Goal: Transaction & Acquisition: Purchase product/service

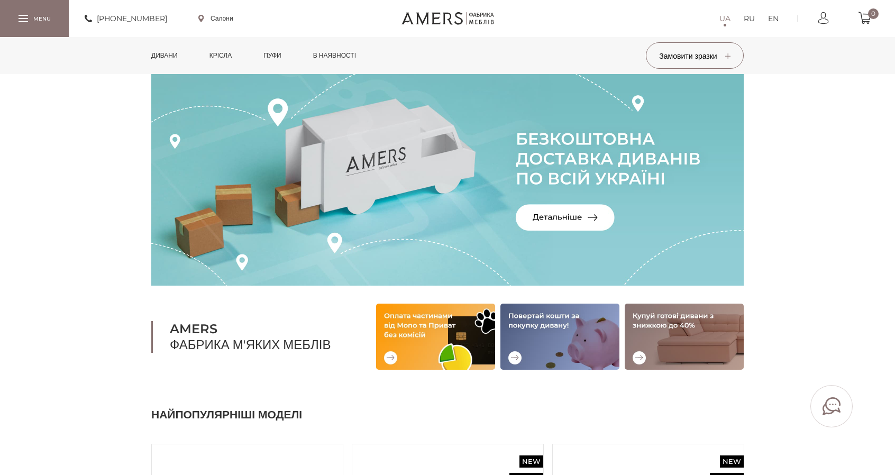
click at [163, 52] on link "Дивани" at bounding box center [164, 55] width 42 height 37
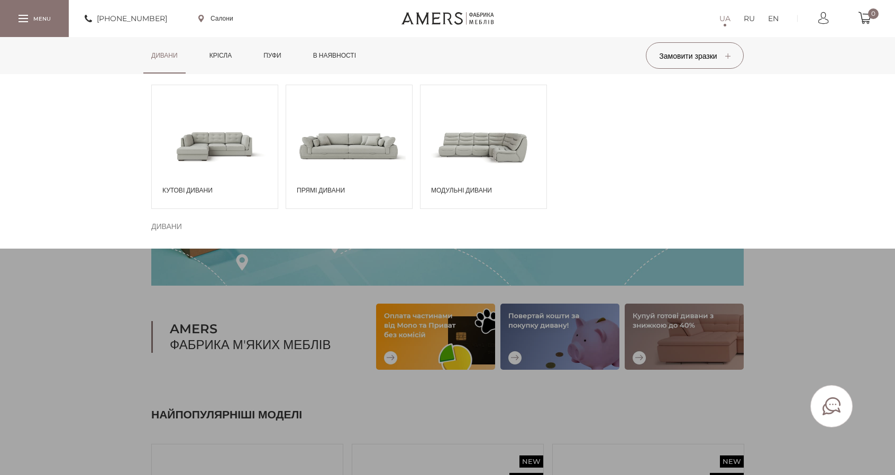
click at [196, 142] on span at bounding box center [215, 146] width 126 height 74
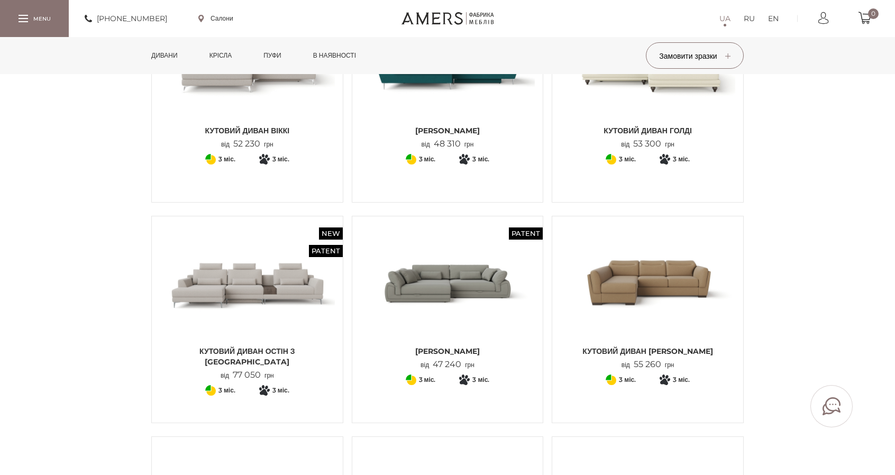
scroll to position [212, 0]
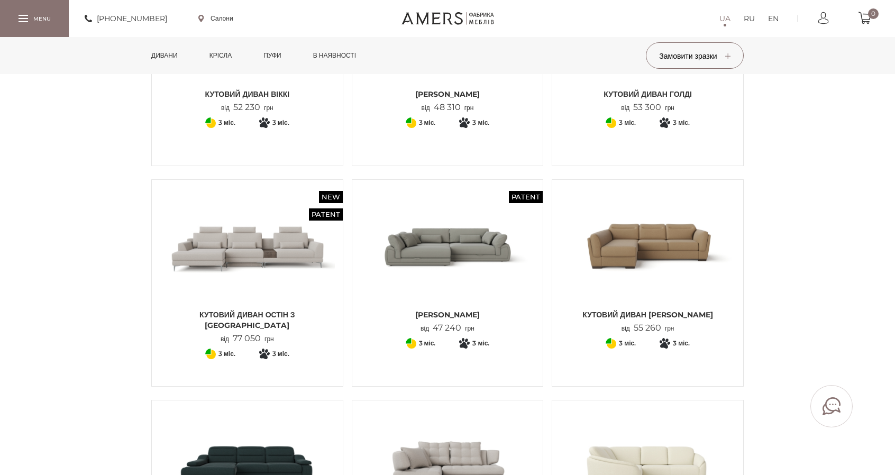
click at [474, 255] on img at bounding box center [447, 246] width 175 height 116
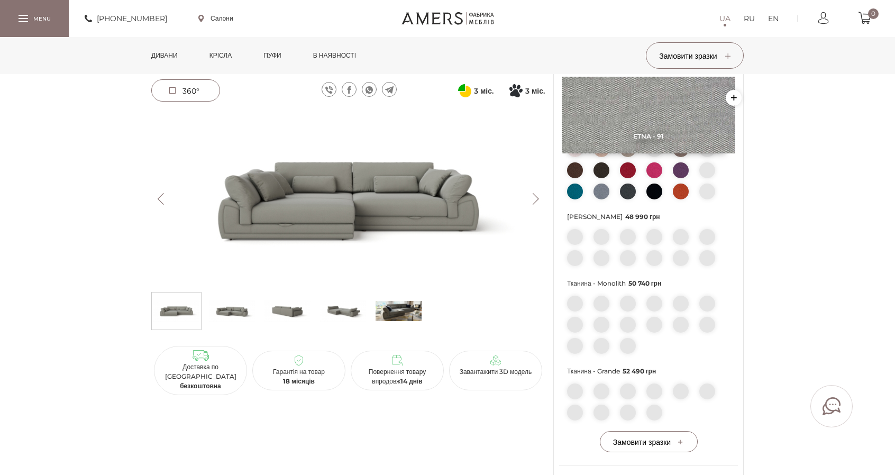
scroll to position [476, 0]
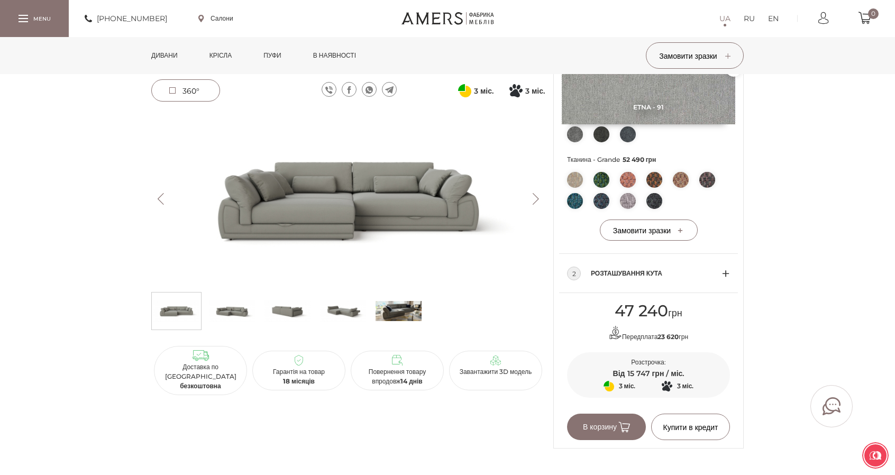
click at [718, 279] on div "2 Розташування кута" at bounding box center [648, 273] width 163 height 39
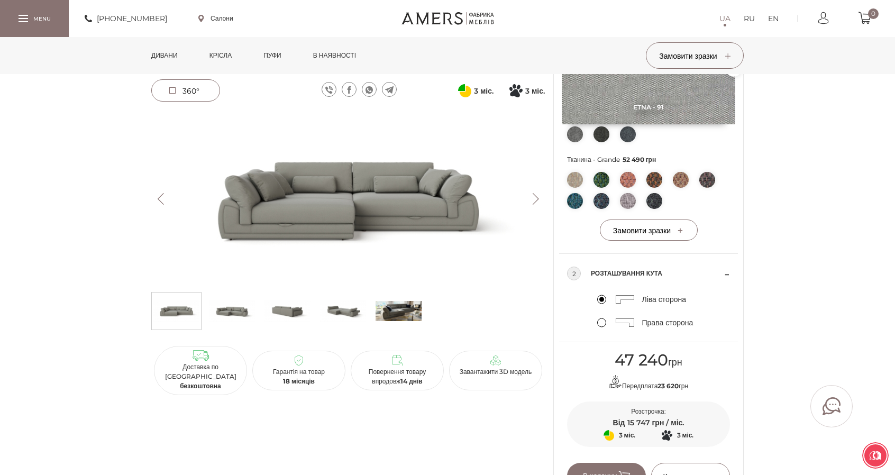
click at [604, 327] on label "Права сторона" at bounding box center [645, 323] width 96 height 10
click at [0, 0] on input "Права сторона" at bounding box center [0, 0] width 0 height 0
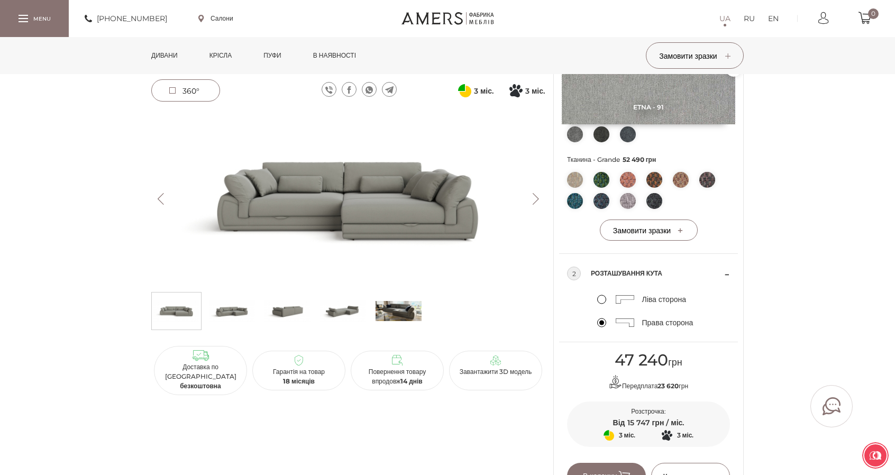
click at [787, 267] on div "[PERSON_NAME] Patent 47 240 грн Передплата 23 620 грн 3 міс. Оплата частинами в…" at bounding box center [447, 62] width 895 height 871
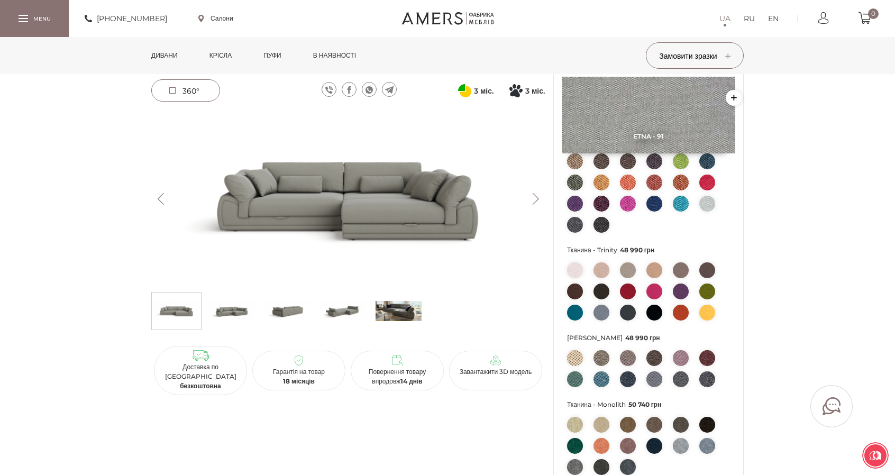
scroll to position [106, 0]
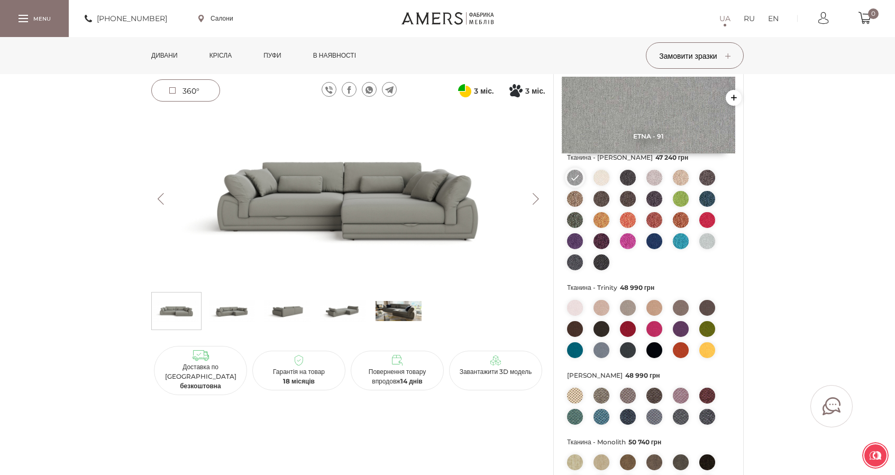
click at [681, 207] on img at bounding box center [681, 199] width 16 height 16
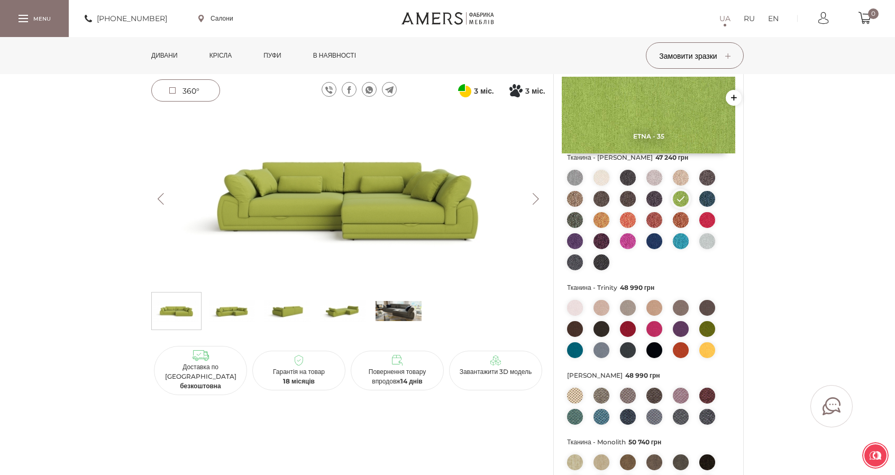
click at [629, 228] on img at bounding box center [628, 220] width 16 height 16
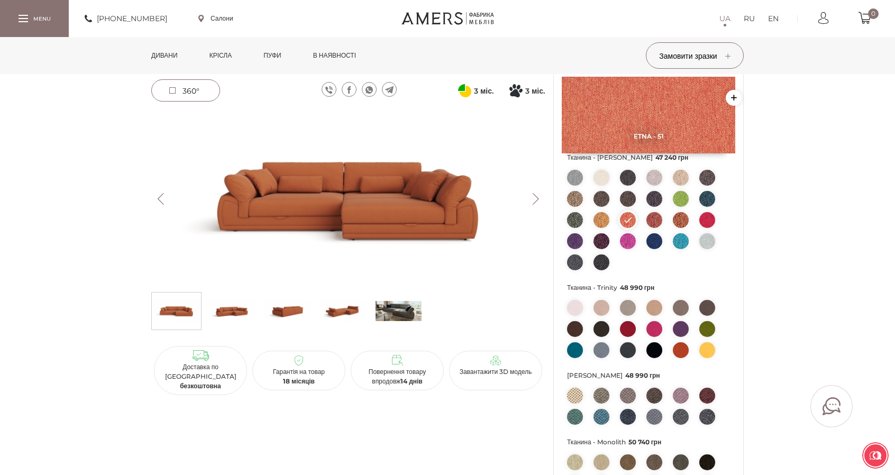
click at [654, 228] on img at bounding box center [654, 220] width 16 height 16
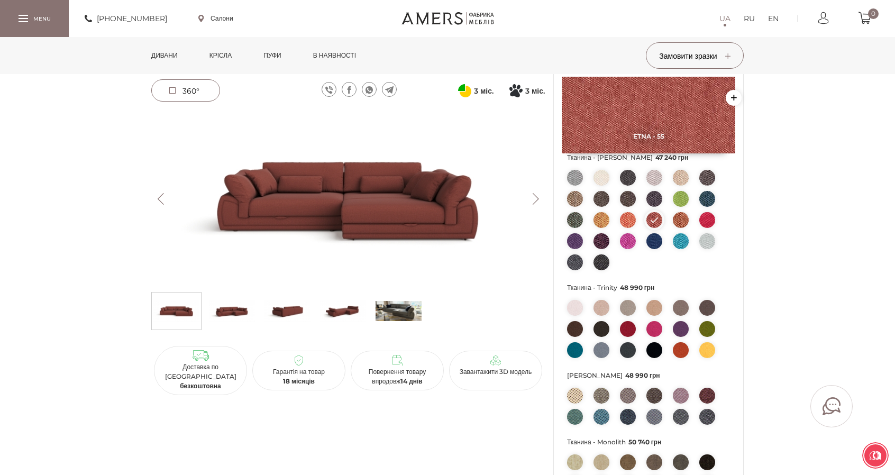
click at [709, 228] on img at bounding box center [707, 220] width 16 height 16
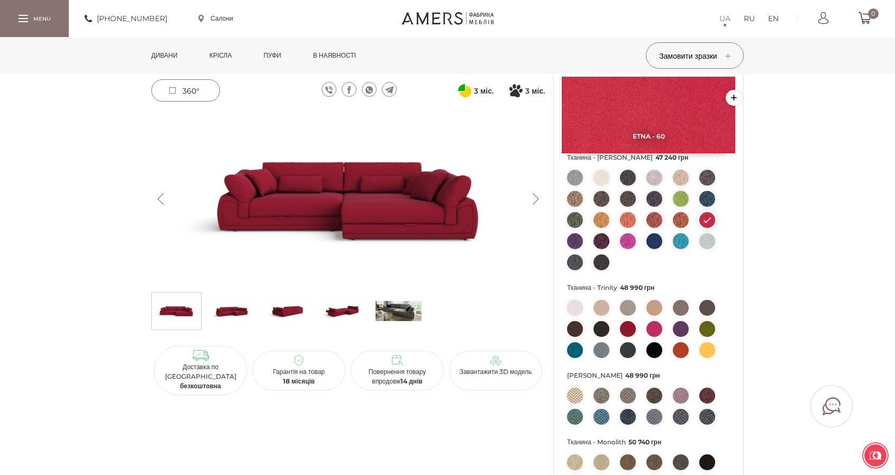
click at [578, 228] on img at bounding box center [575, 220] width 16 height 16
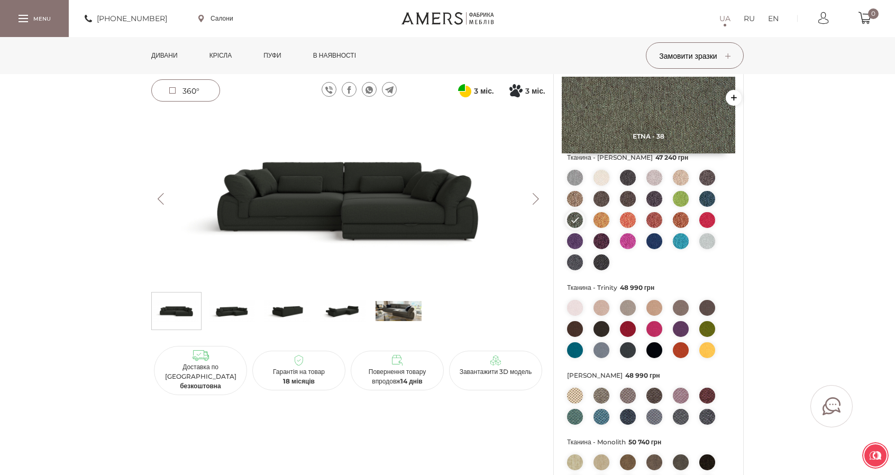
click at [683, 207] on img at bounding box center [681, 199] width 16 height 16
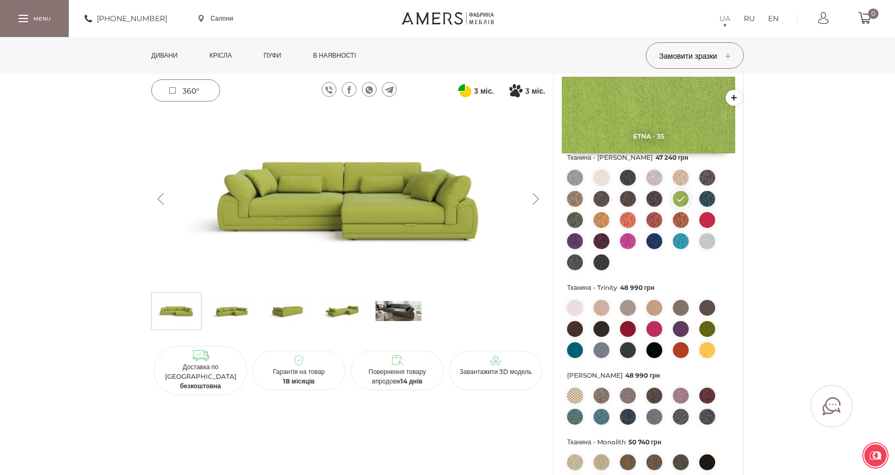
click at [394, 197] on img at bounding box center [348, 199] width 394 height 176
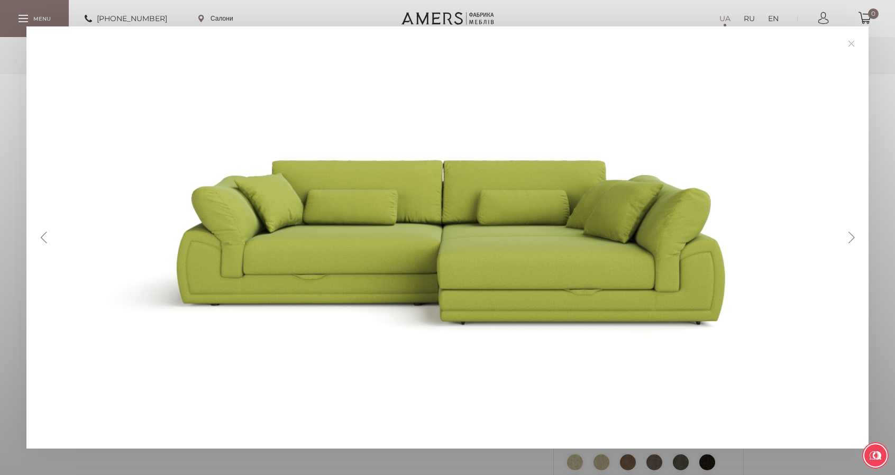
drag, startPoint x: 394, startPoint y: 197, endPoint x: 858, endPoint y: 42, distance: 489.6
click at [858, 42] on link at bounding box center [851, 43] width 16 height 16
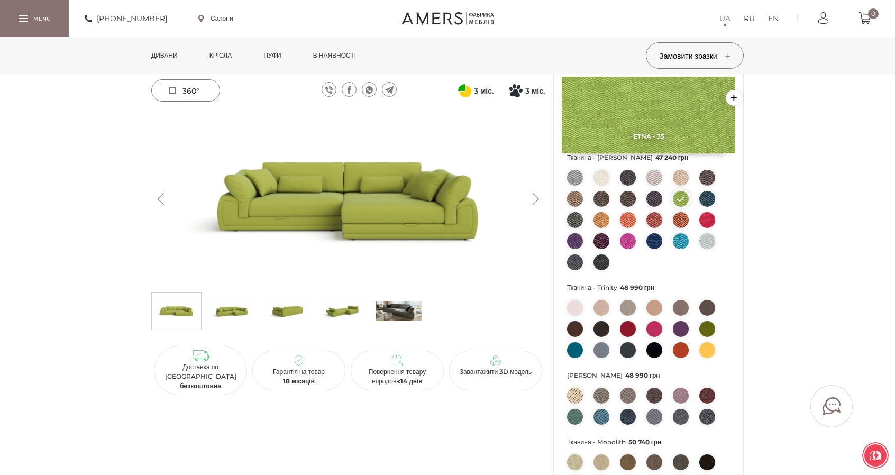
click at [706, 358] on img at bounding box center [707, 350] width 16 height 16
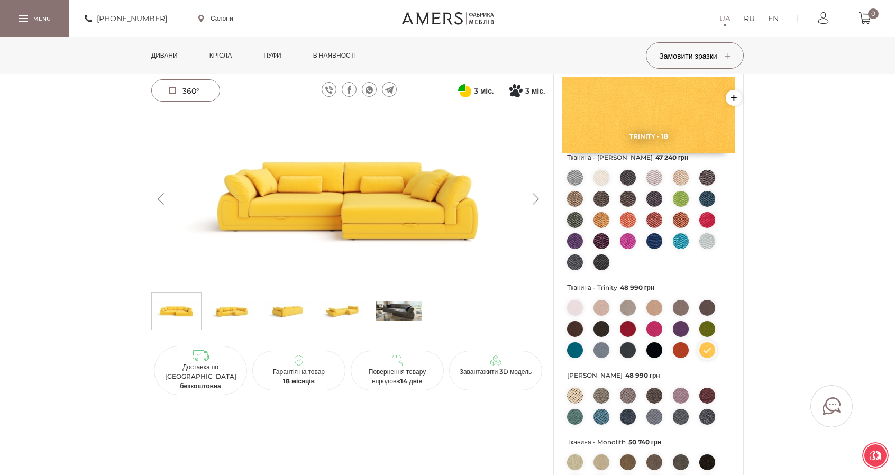
click at [705, 337] on img at bounding box center [707, 329] width 16 height 16
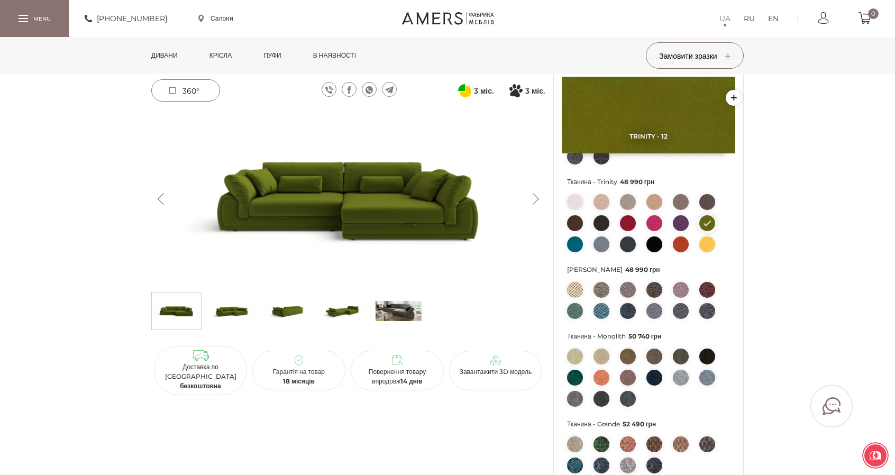
scroll to position [264, 0]
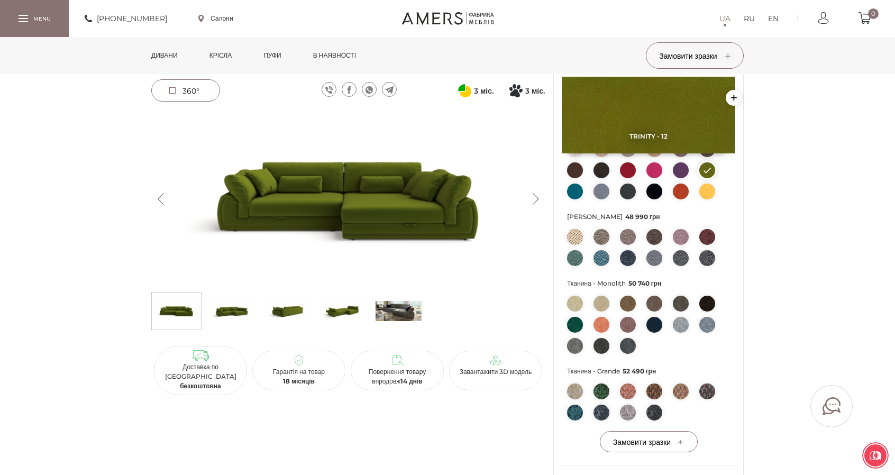
click at [603, 266] on img at bounding box center [601, 258] width 16 height 16
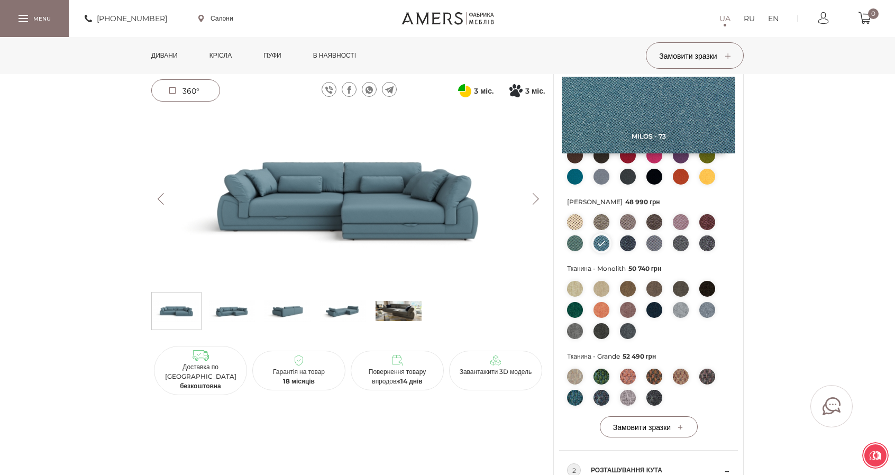
scroll to position [317, 0]
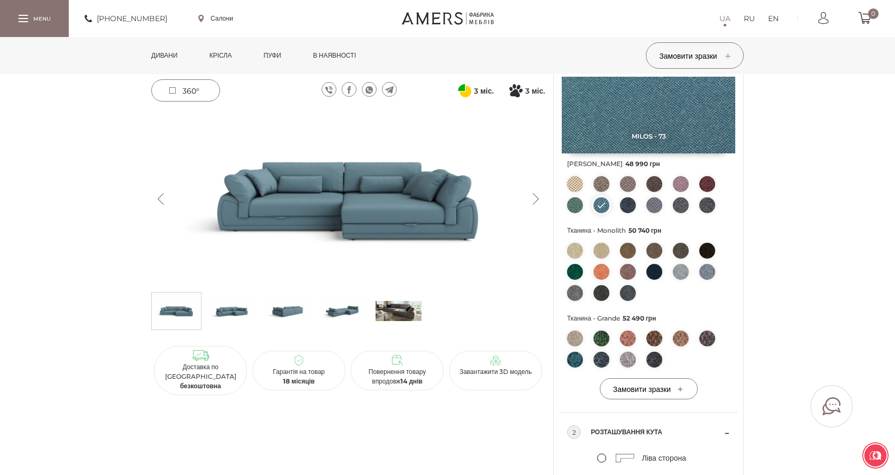
click at [575, 368] on img at bounding box center [575, 360] width 16 height 16
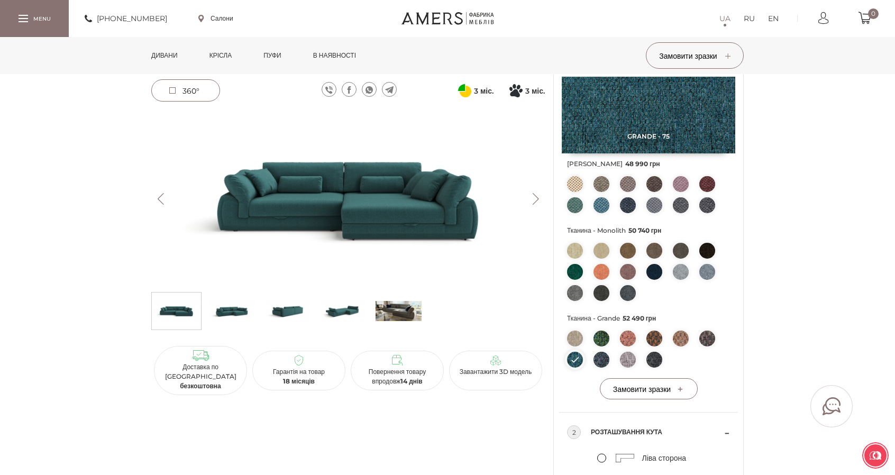
click at [627, 346] on img at bounding box center [628, 339] width 16 height 16
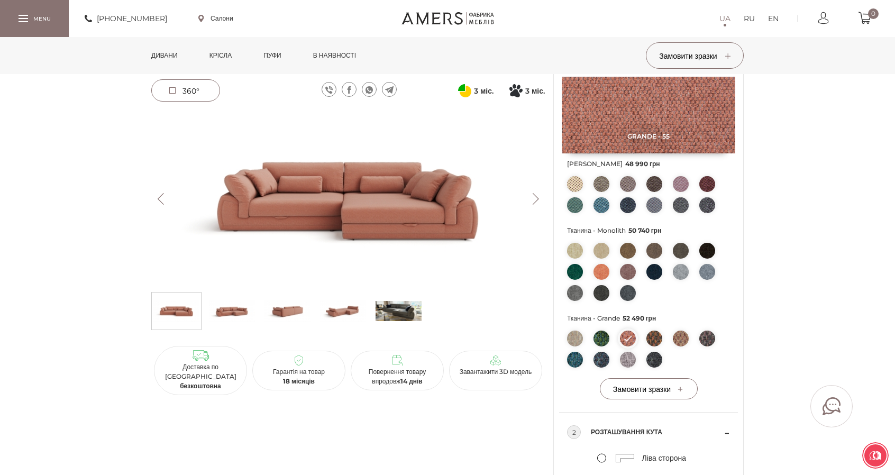
click at [682, 346] on img at bounding box center [681, 339] width 16 height 16
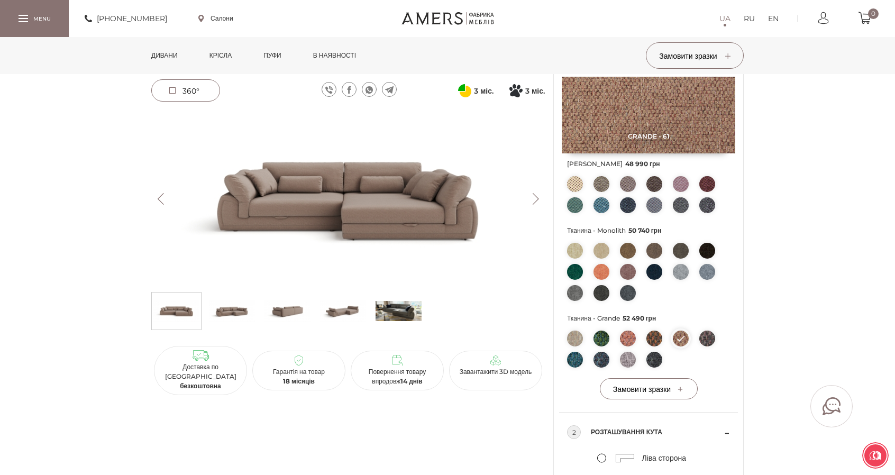
click at [621, 346] on img at bounding box center [628, 339] width 16 height 16
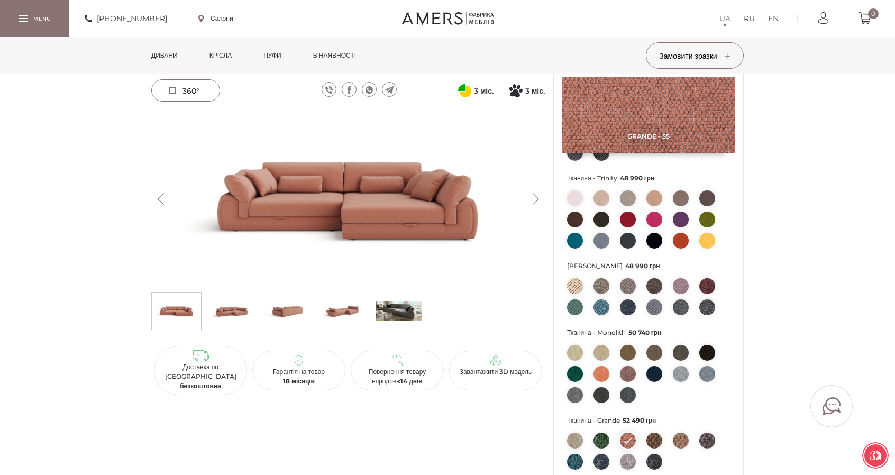
scroll to position [212, 0]
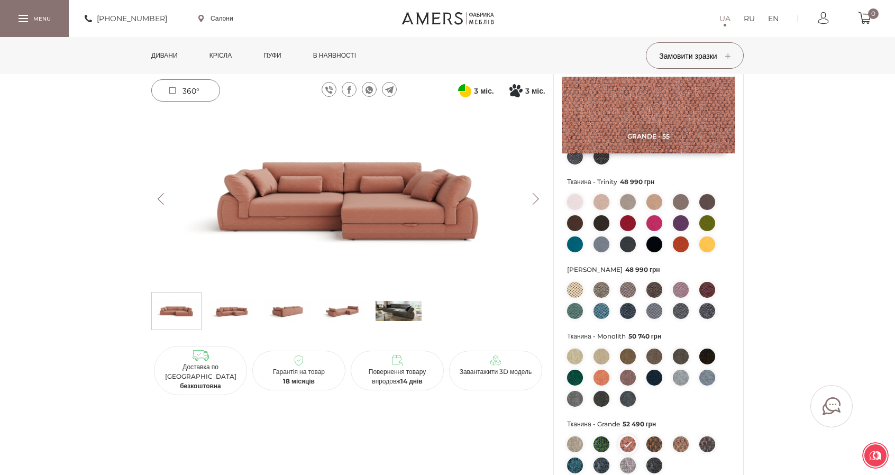
click at [596, 386] on img at bounding box center [601, 378] width 16 height 16
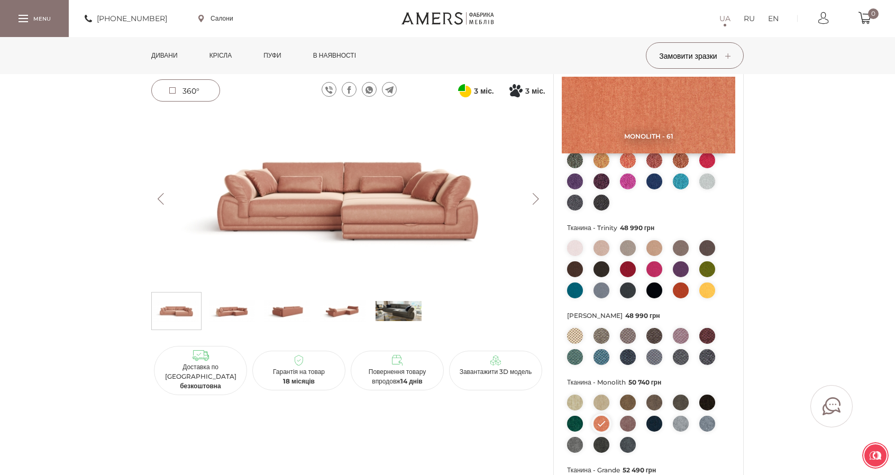
scroll to position [159, 0]
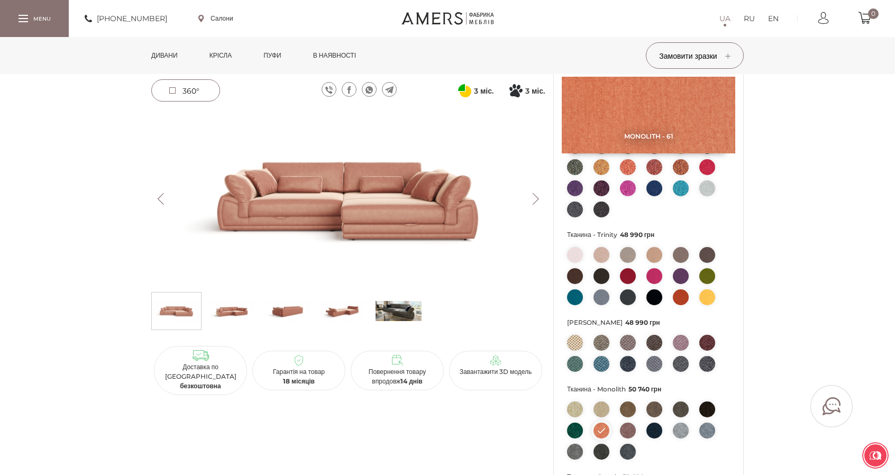
click at [629, 284] on img at bounding box center [628, 276] width 16 height 16
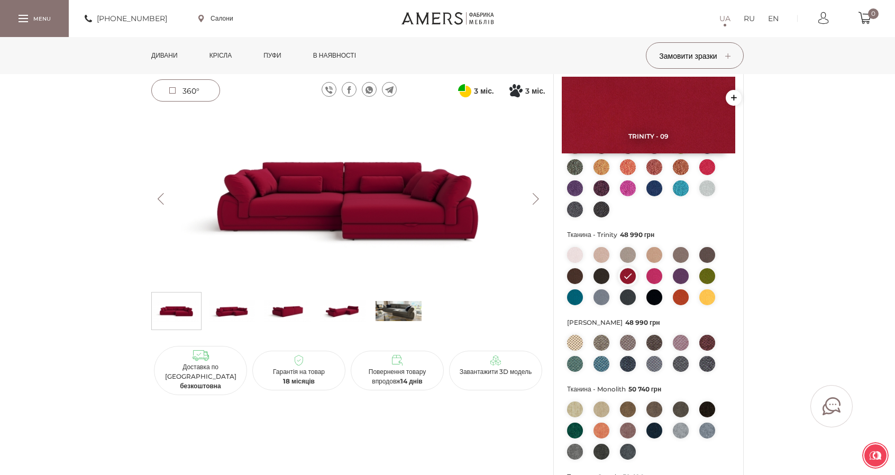
click at [707, 284] on img at bounding box center [707, 276] width 16 height 16
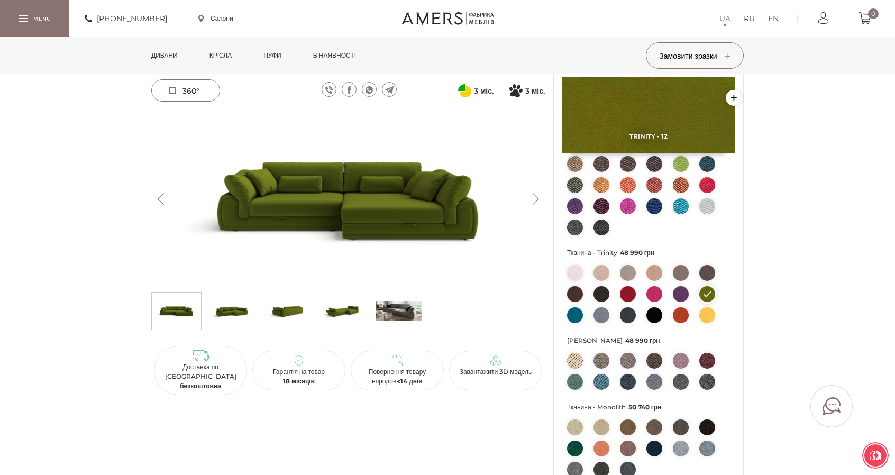
scroll to position [106, 0]
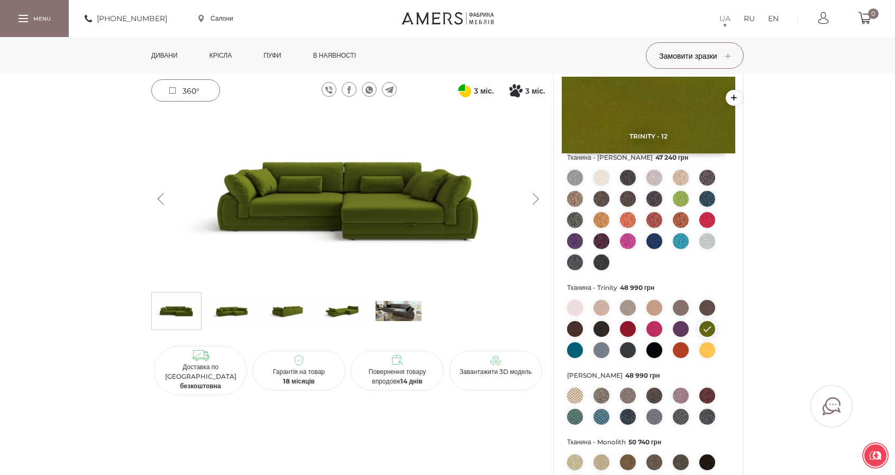
click at [678, 249] on img at bounding box center [681, 241] width 16 height 16
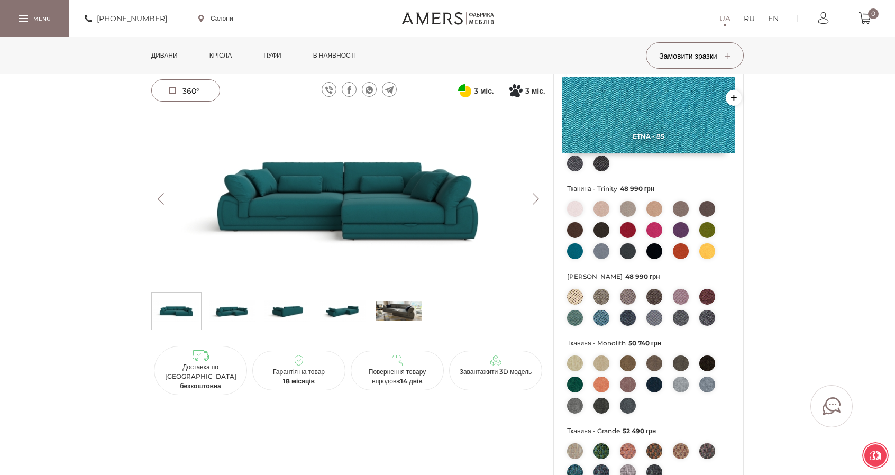
scroll to position [212, 0]
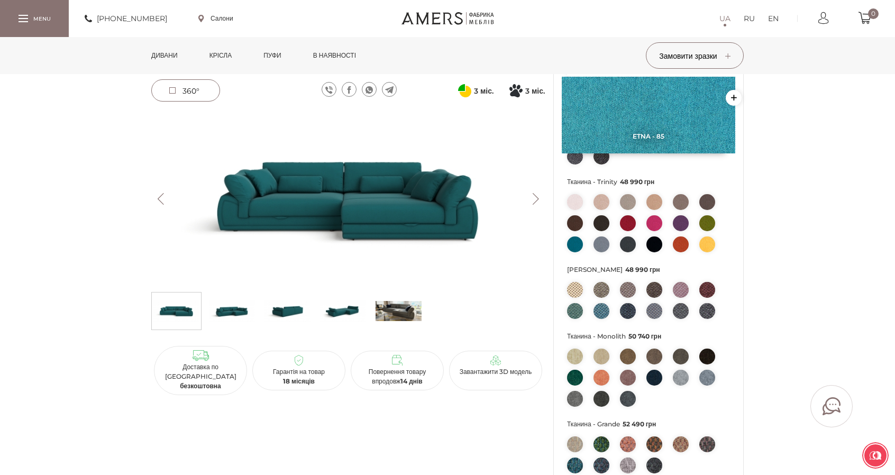
click at [602, 319] on img at bounding box center [601, 311] width 16 height 16
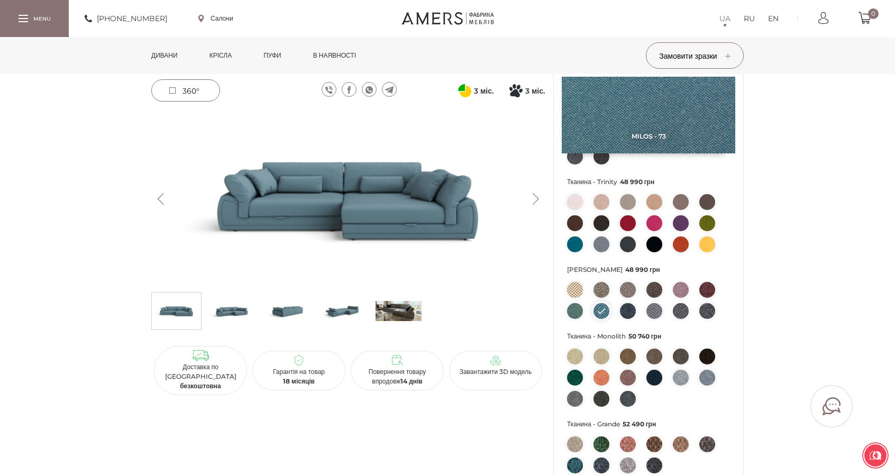
click at [577, 319] on img at bounding box center [575, 311] width 16 height 16
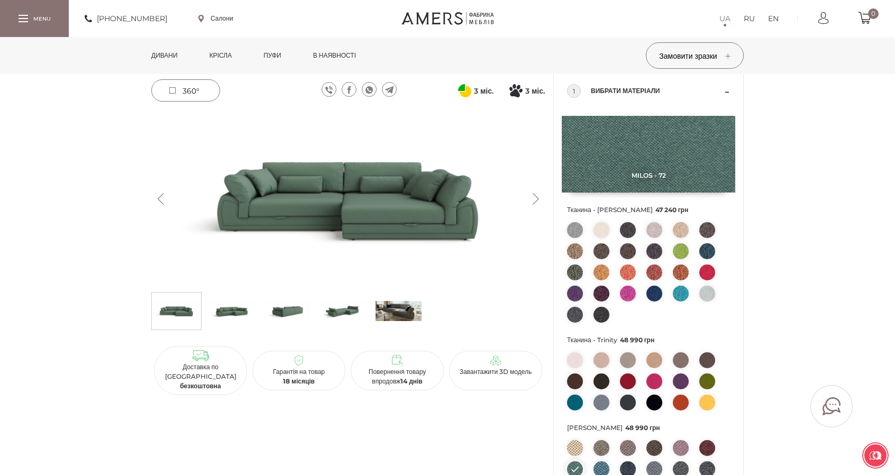
scroll to position [53, 0]
click at [571, 239] on img at bounding box center [575, 231] width 16 height 16
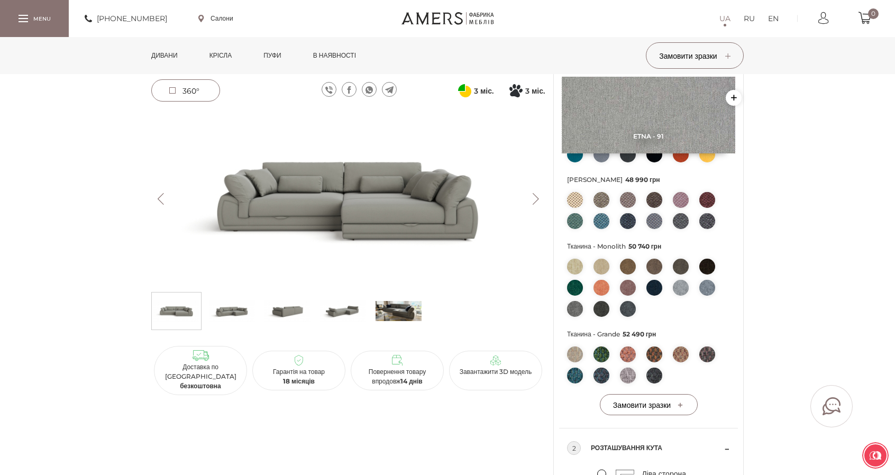
scroll to position [264, 0]
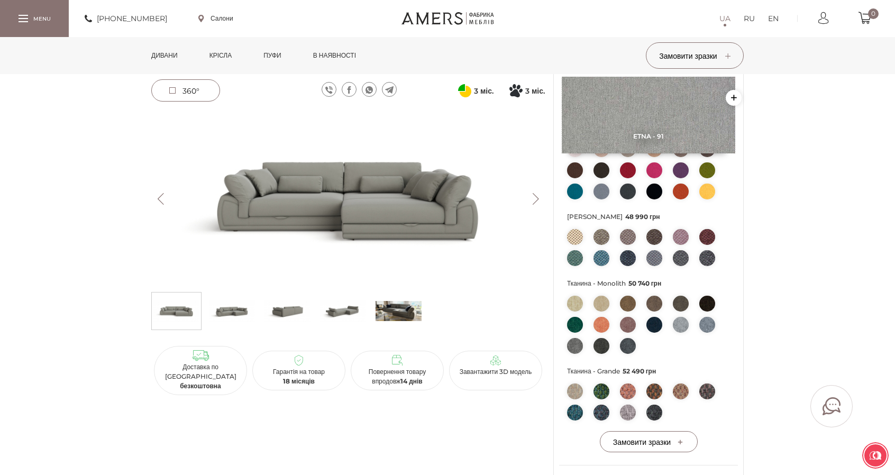
click at [575, 199] on img at bounding box center [575, 192] width 16 height 16
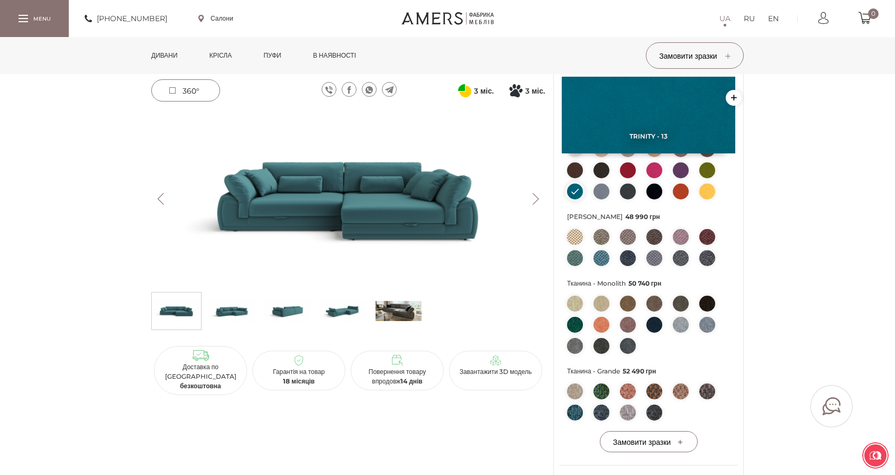
click at [603, 266] on img at bounding box center [601, 258] width 16 height 16
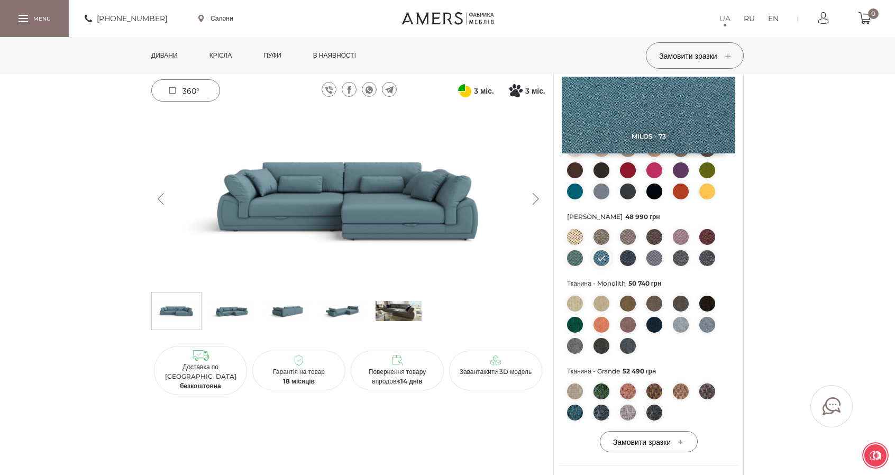
click at [575, 420] on img at bounding box center [575, 413] width 16 height 16
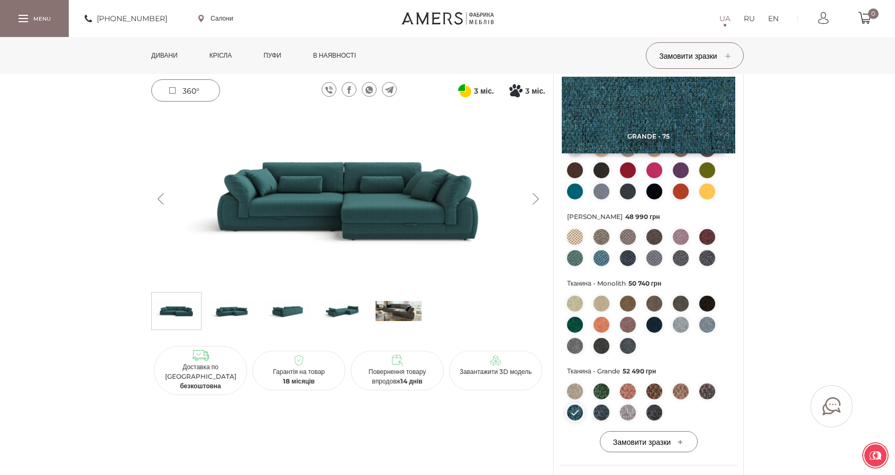
click at [601, 266] on img at bounding box center [601, 258] width 16 height 16
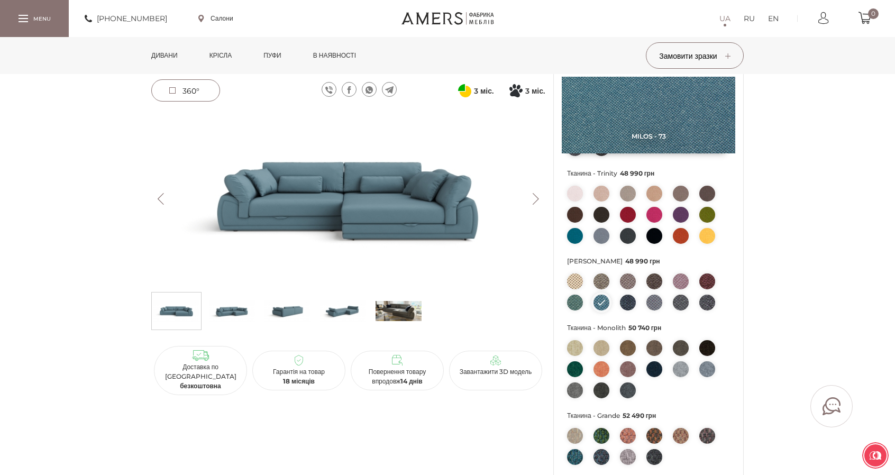
scroll to position [212, 0]
